Goal: Information Seeking & Learning: Learn about a topic

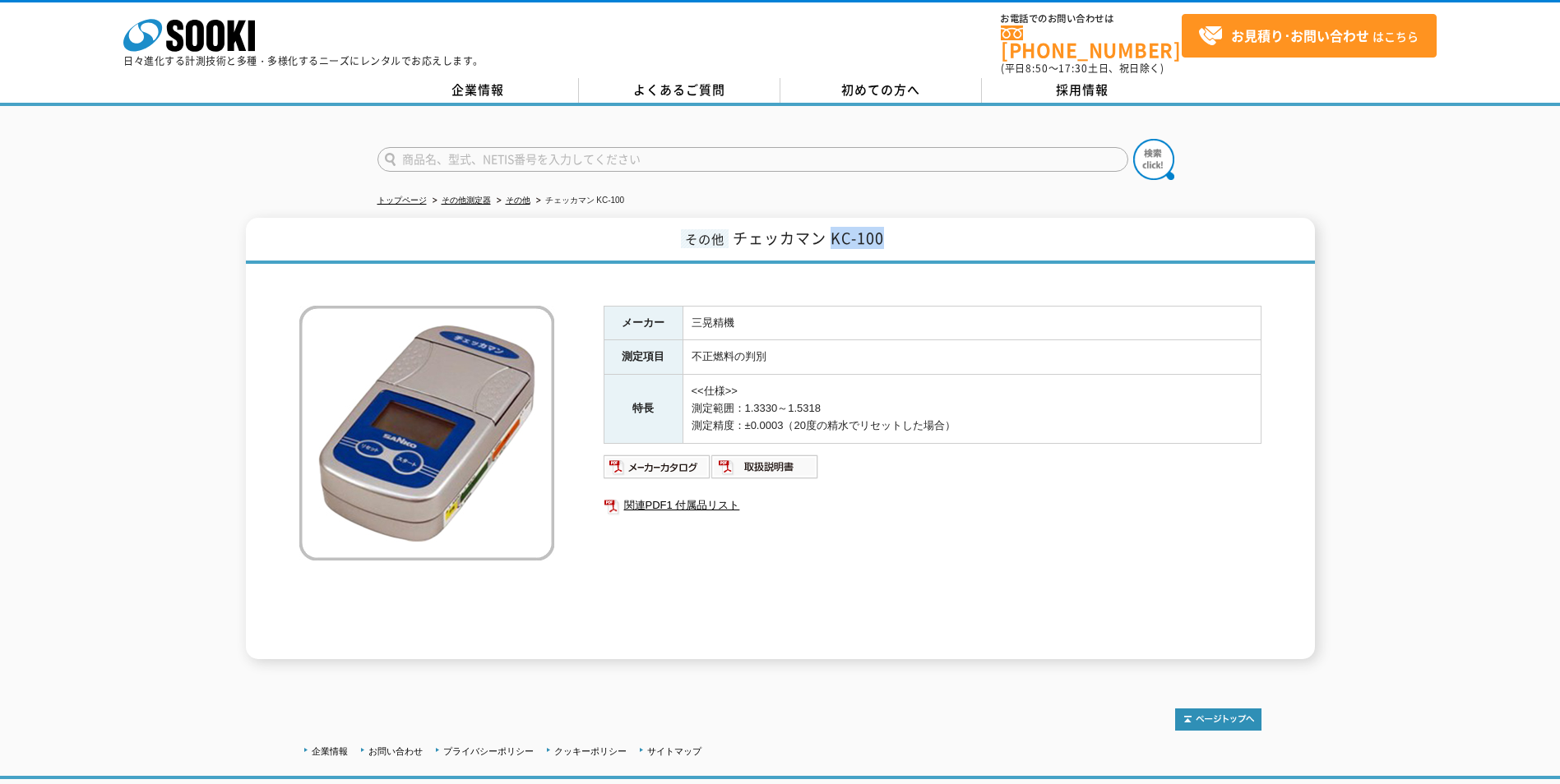
click at [884, 238] on h1 "その他 チェッカマン KC-100" at bounding box center [780, 241] width 1069 height 46
drag, startPoint x: 884, startPoint y: 238, endPoint x: 871, endPoint y: 231, distance: 14.8
copy span "KC-100"
click at [930, 222] on h1 "その他 チェッカマン KC-100" at bounding box center [780, 241] width 1069 height 46
drag, startPoint x: 733, startPoint y: 225, endPoint x: 881, endPoint y: 235, distance: 148.3
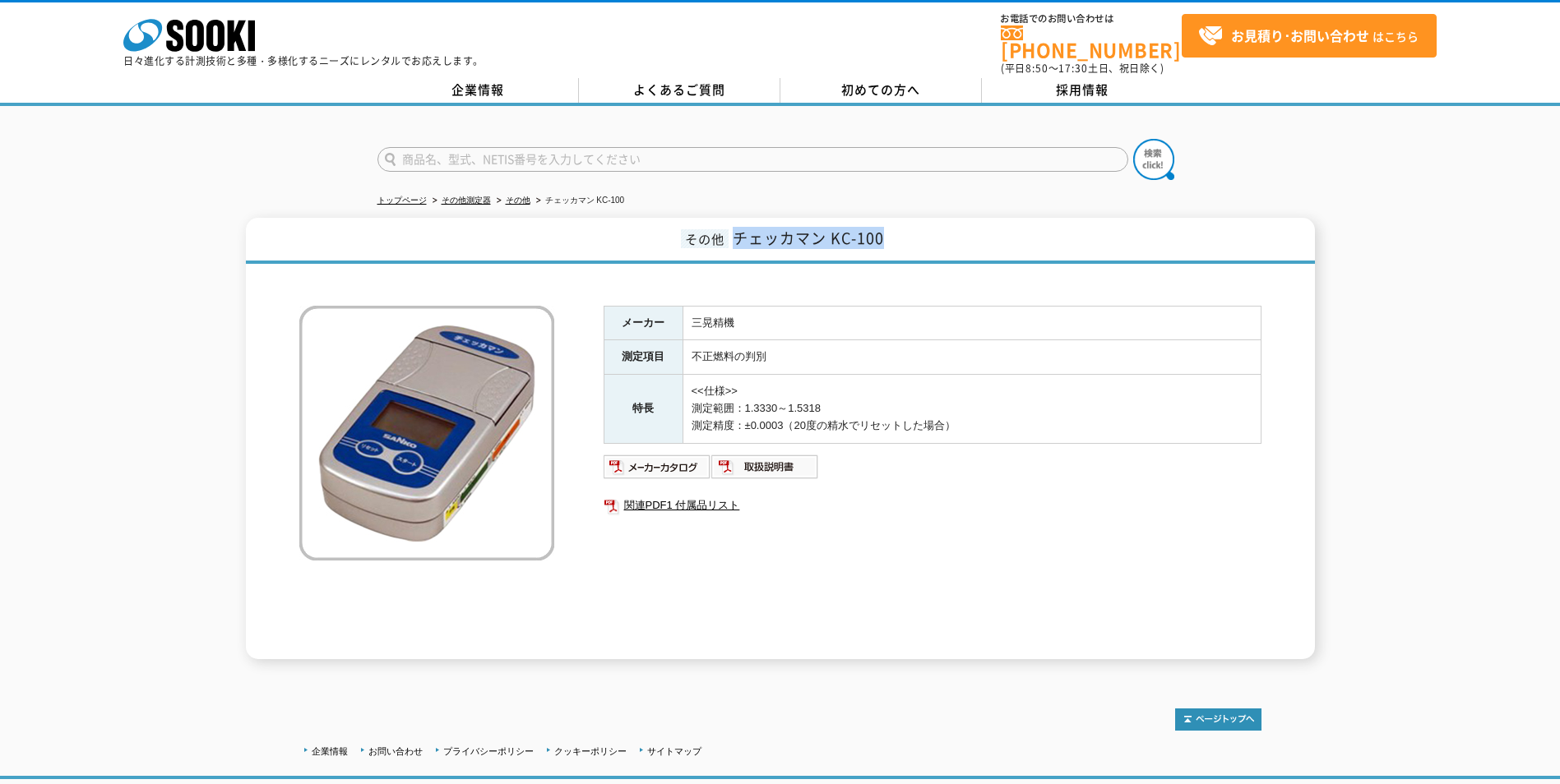
click at [881, 235] on span "チェッカマン KC-100" at bounding box center [808, 238] width 152 height 22
copy span "チェッカマン KC-100"
click at [917, 224] on h1 "その他 チェッカマン KC-100" at bounding box center [780, 241] width 1069 height 46
click at [870, 184] on ul "トップページ その他測定器 その他 チェッカマン KC-100" at bounding box center [780, 200] width 806 height 34
